Goal: Task Accomplishment & Management: Manage account settings

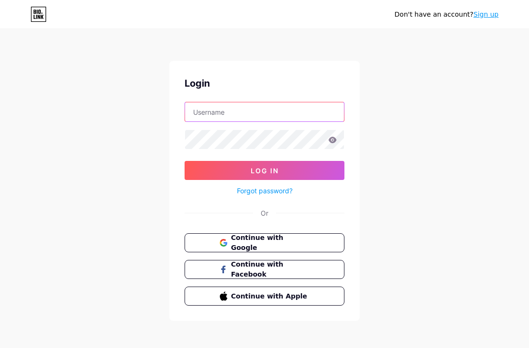
click at [201, 112] on input "text" at bounding box center [264, 111] width 159 height 19
type input "[EMAIL_ADDRESS][DOMAIN_NAME]"
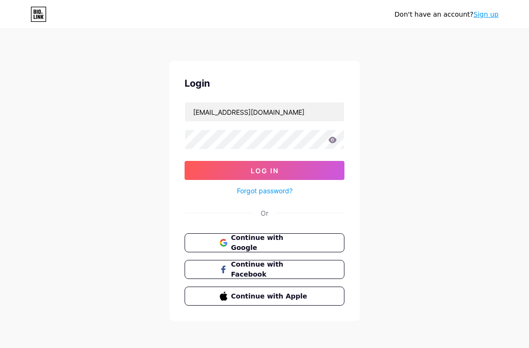
click at [264, 170] on button "Log In" at bounding box center [265, 170] width 160 height 19
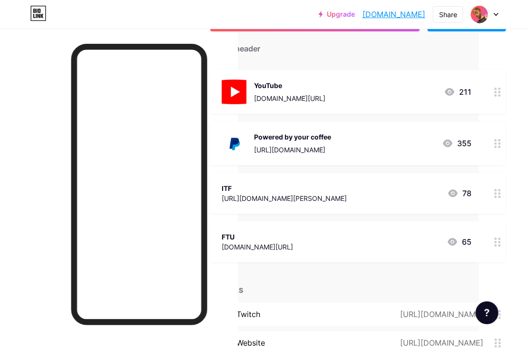
scroll to position [80, 0]
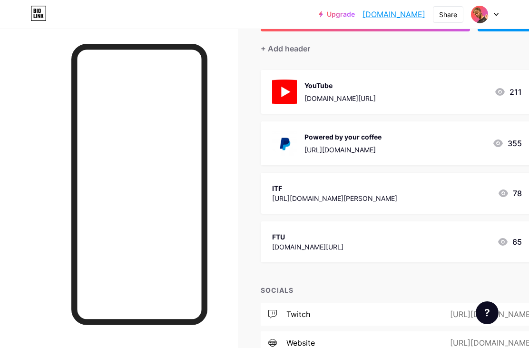
click at [291, 292] on div "SOCIALS" at bounding box center [408, 290] width 295 height 10
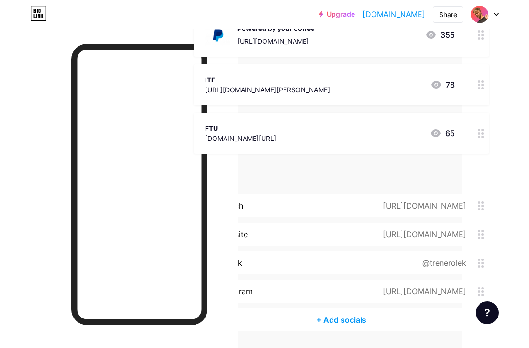
scroll to position [188, 49]
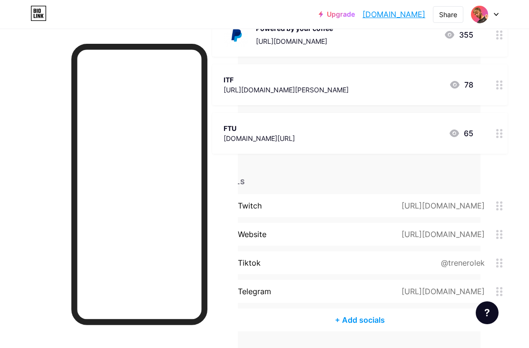
click at [498, 257] on div "@trenerolek" at bounding box center [467, 262] width 82 height 11
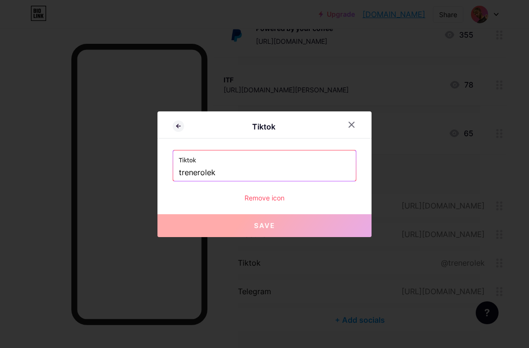
click at [257, 203] on div "Remove icon" at bounding box center [265, 198] width 184 height 10
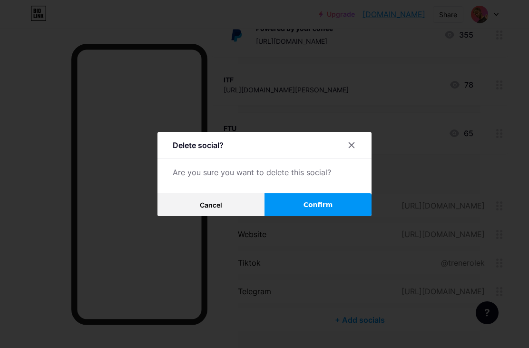
click at [296, 216] on button "Confirm" at bounding box center [317, 204] width 107 height 23
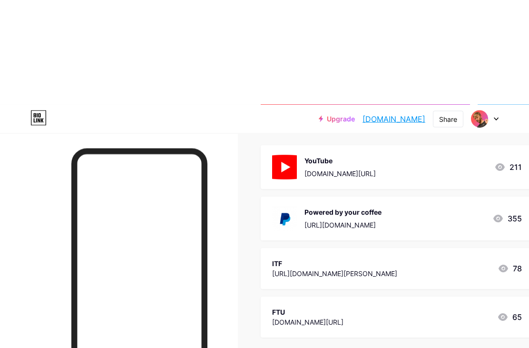
scroll to position [0, 0]
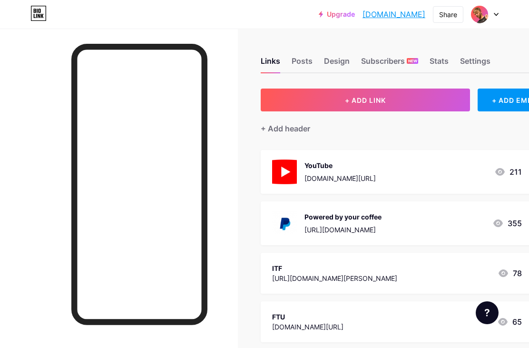
click at [288, 129] on div "+ Add header" at bounding box center [285, 128] width 49 height 11
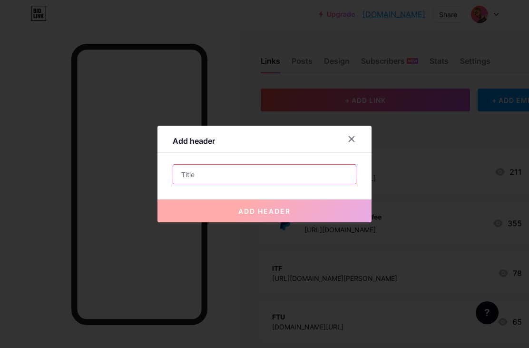
click at [210, 184] on input "text" at bounding box center [264, 174] width 183 height 19
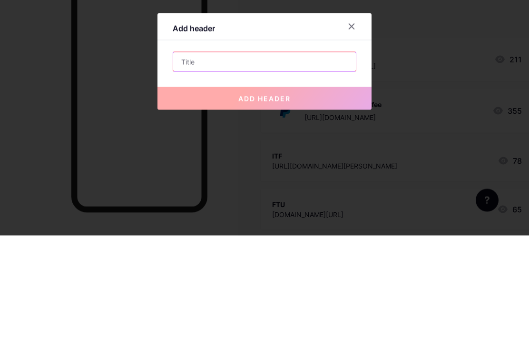
paste input "[PERSON_NAME] nadaje 🚀 Mecz [PERSON_NAME] 🇵🇱 vs 🇰🇿 [PERSON_NAME] startuje o 1"
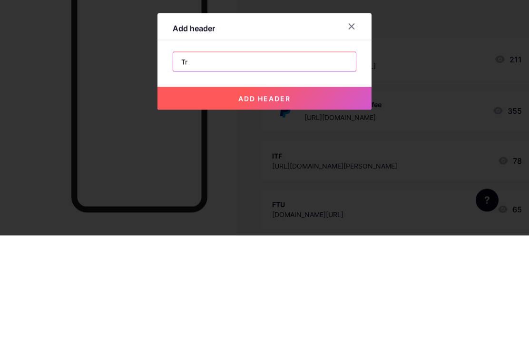
type input "T"
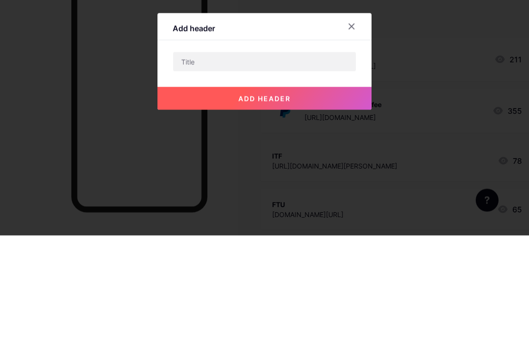
click at [367, 130] on div at bounding box center [357, 138] width 29 height 17
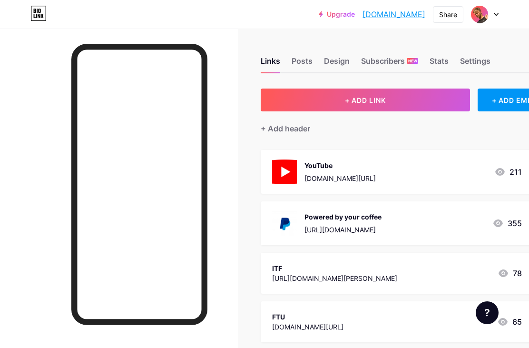
click at [296, 65] on div "Posts" at bounding box center [301, 63] width 21 height 17
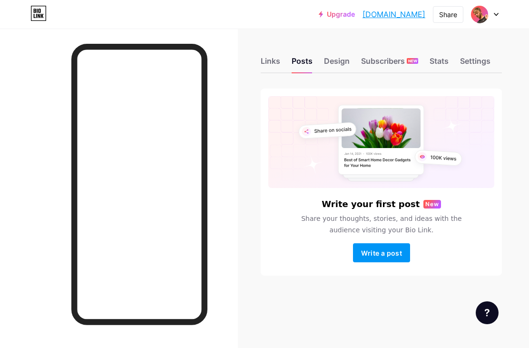
click at [332, 63] on div "Design" at bounding box center [337, 63] width 26 height 17
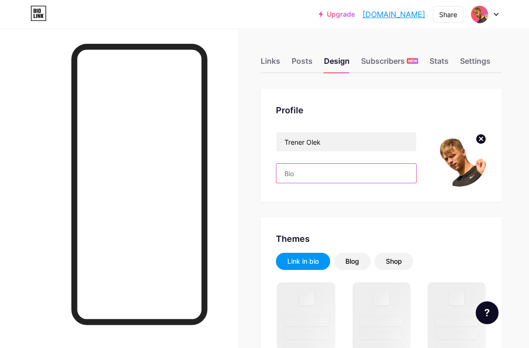
click at [291, 169] on input "text" at bounding box center [346, 173] width 140 height 19
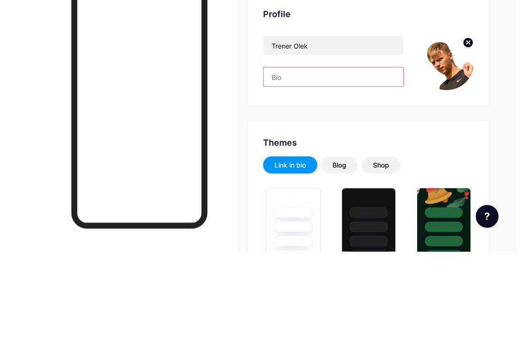
paste input "Mówię o tenisie ziemnym — w szczególności o zawodnikach, treningach i wszystkim…"
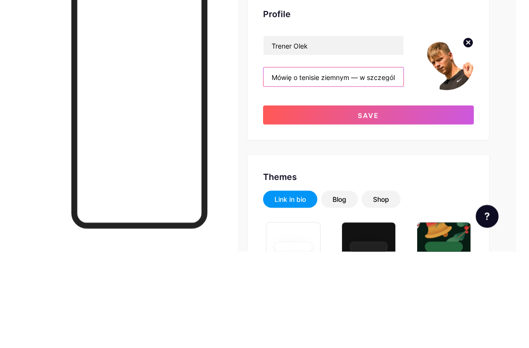
type input "Mówię o tenisie ziemnym — w szczególności o zawodnikach, treningach i wszystkim…"
click at [316, 202] on button "Save" at bounding box center [368, 211] width 211 height 19
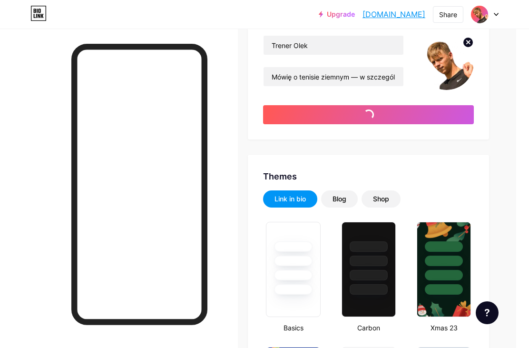
type input "#ffffff"
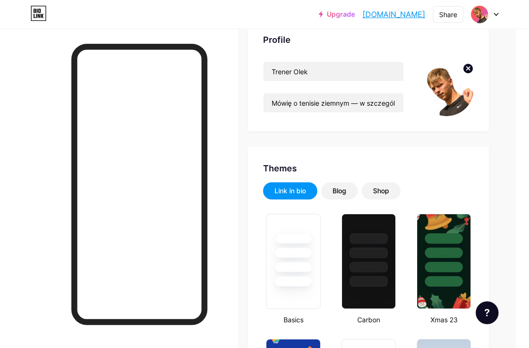
scroll to position [0, 14]
